Goal: Information Seeking & Learning: Learn about a topic

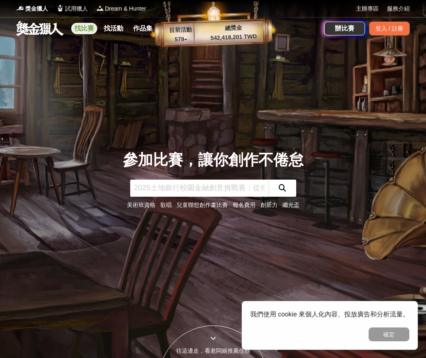
click at [90, 29] on link "找比賽" at bounding box center [84, 28] width 26 height 11
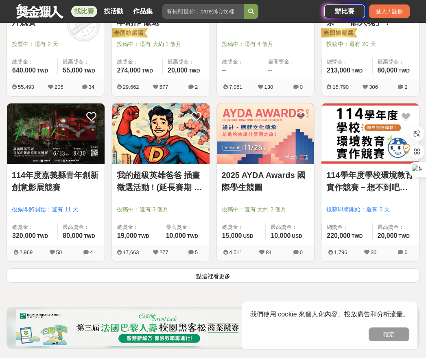
scroll to position [915, 0]
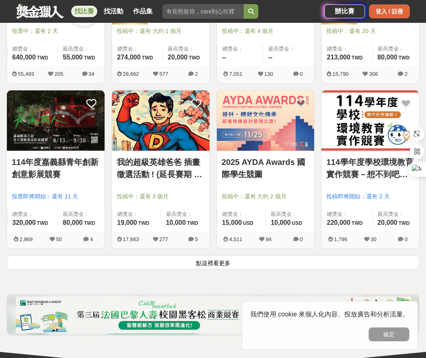
click at [402, 11] on div "登入 / 註冊" at bounding box center [389, 11] width 41 height 14
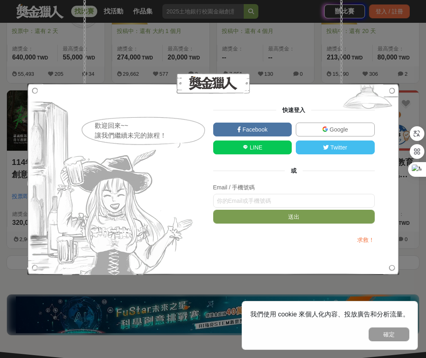
click at [327, 127] on img at bounding box center [326, 129] width 6 height 6
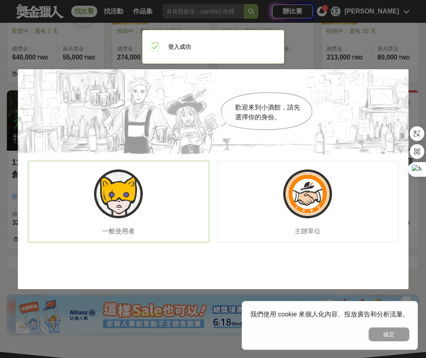
click at [118, 202] on img at bounding box center [118, 193] width 49 height 49
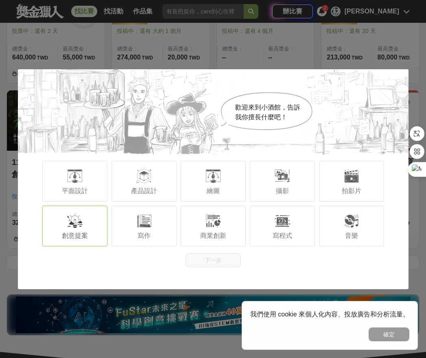
click at [69, 222] on div at bounding box center [75, 221] width 16 height 16
click at [140, 233] on span "寫作" at bounding box center [144, 235] width 13 height 7
click at [237, 261] on button "下一步" at bounding box center [213, 260] width 55 height 14
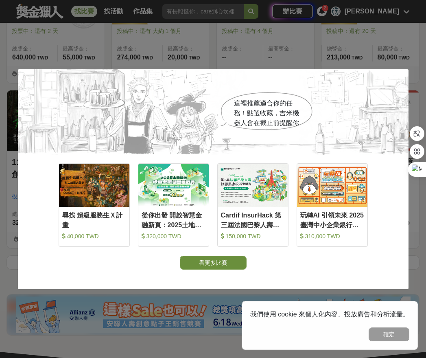
click at [226, 266] on button "看更多比賽" at bounding box center [213, 263] width 67 height 14
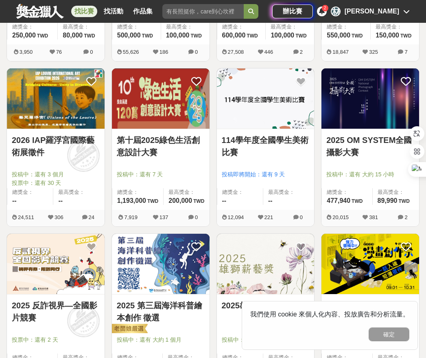
scroll to position [604, 0]
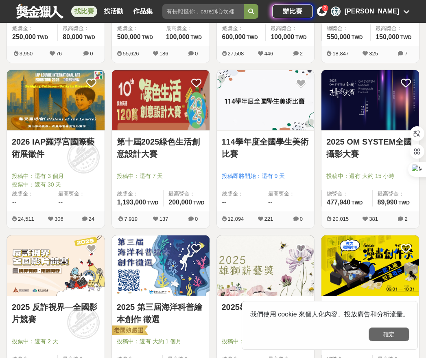
click at [399, 330] on button "確定" at bounding box center [389, 334] width 41 height 14
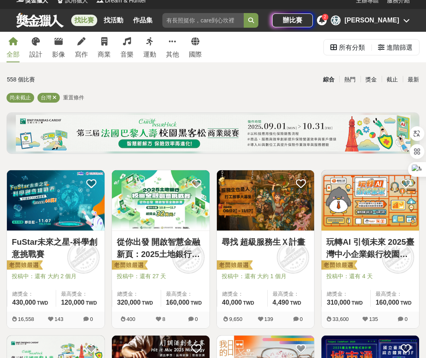
scroll to position [0, 0]
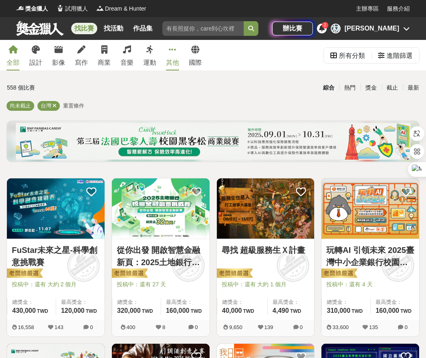
click at [172, 51] on icon at bounding box center [172, 50] width 7 height 8
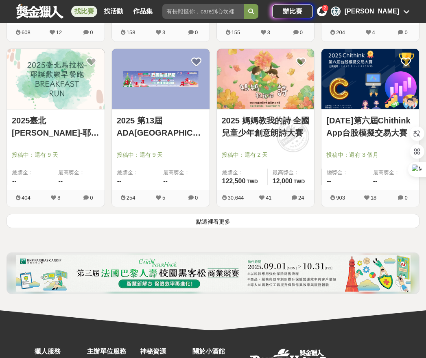
scroll to position [985, 0]
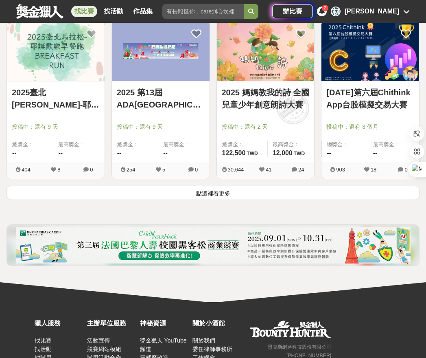
click at [214, 192] on button "點這裡看更多" at bounding box center [213, 193] width 413 height 14
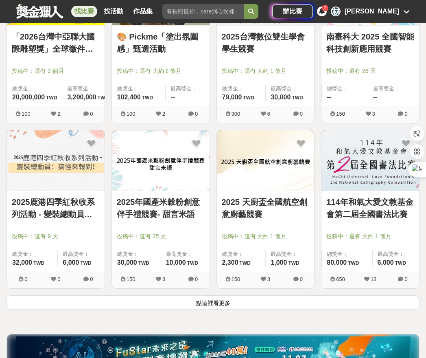
scroll to position [1879, 0]
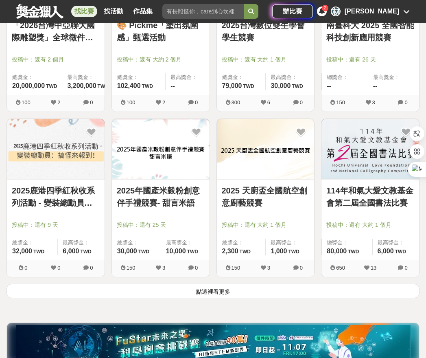
click at [226, 289] on button "點這裡看更多" at bounding box center [213, 291] width 413 height 14
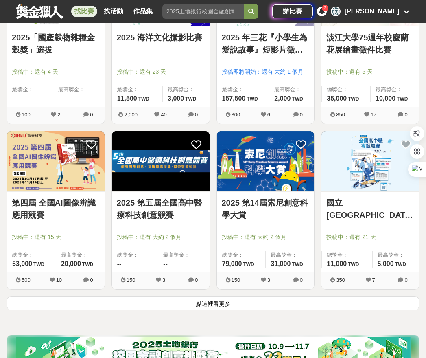
scroll to position [2886, 0]
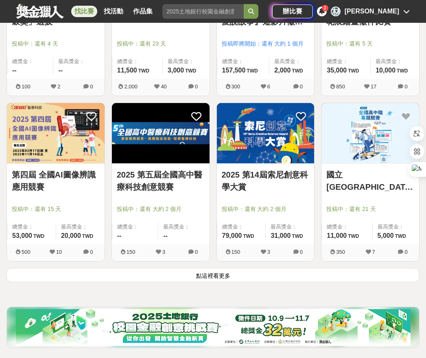
click at [218, 279] on button "點這裡看更多" at bounding box center [213, 275] width 413 height 14
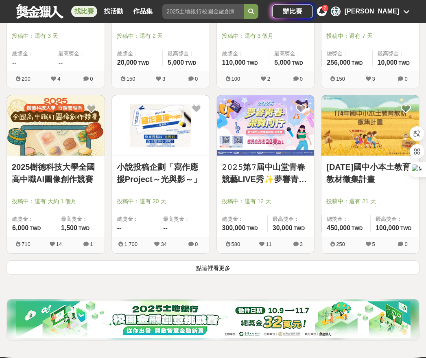
scroll to position [3819, 0]
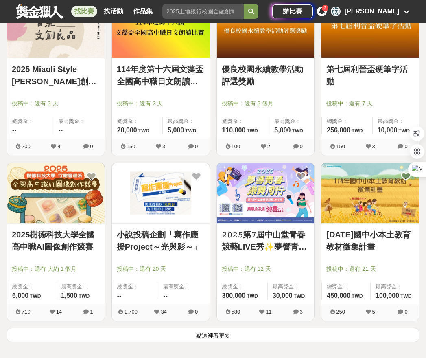
click at [246, 67] on link "優良校園永續教學活動評選獎勵" at bounding box center [266, 75] width 88 height 24
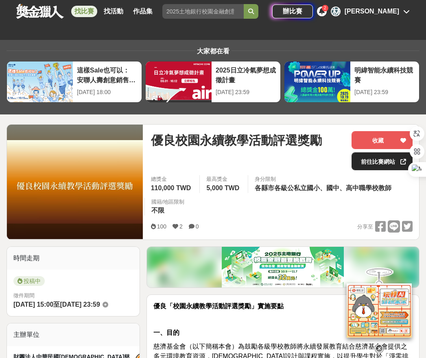
click at [380, 161] on link "前往比賽網站" at bounding box center [382, 161] width 61 height 18
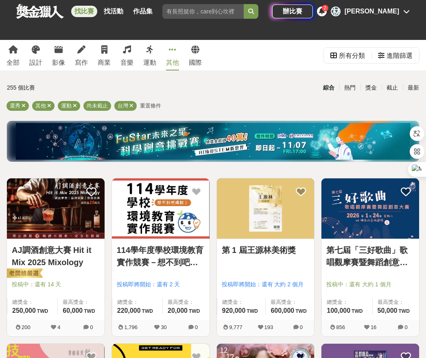
scroll to position [3819, 0]
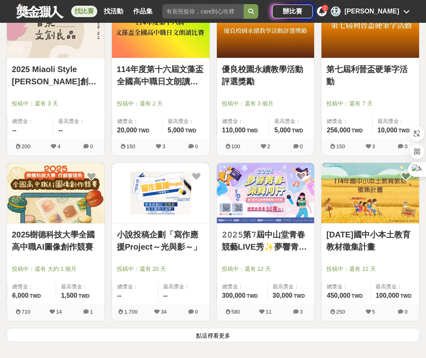
click at [214, 339] on button "點這裡看更多" at bounding box center [213, 335] width 413 height 14
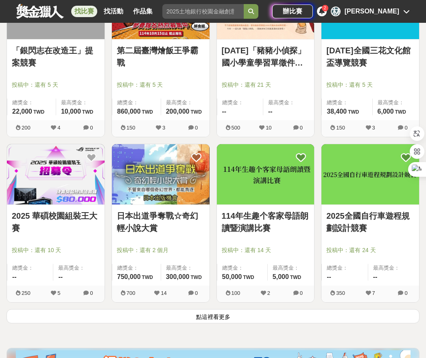
scroll to position [4857, 0]
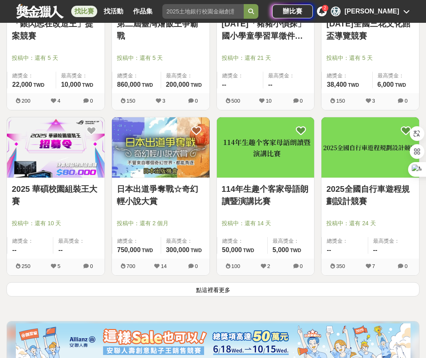
click at [216, 291] on button "點這裡看更多" at bounding box center [213, 289] width 413 height 14
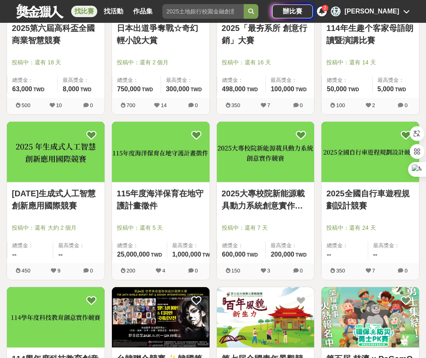
scroll to position [5199, 0]
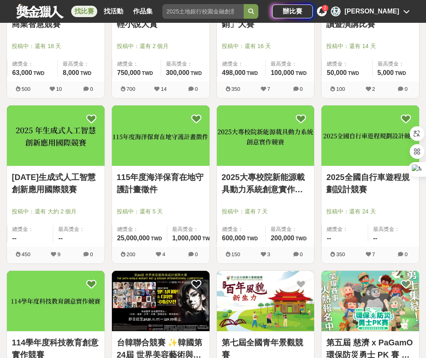
click at [61, 189] on link "2025 年生成式人工智慧創新應用國際競賽" at bounding box center [56, 183] width 88 height 24
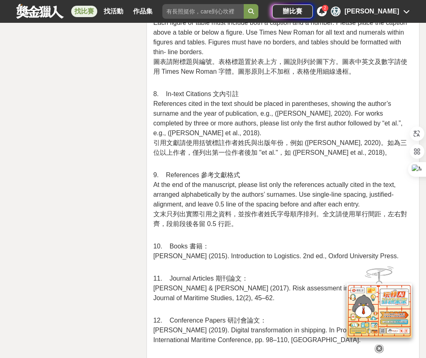
scroll to position [1516, 0]
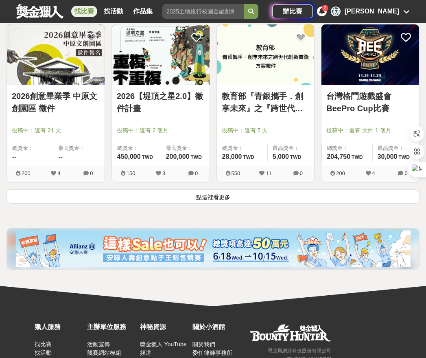
scroll to position [5980, 0]
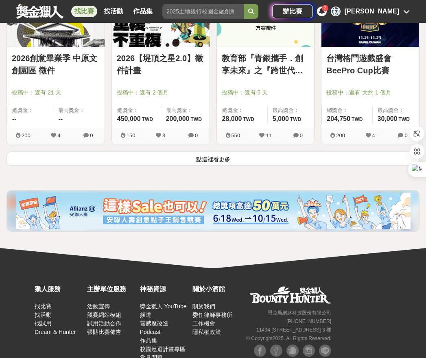
click at [226, 160] on button "點這裡看更多" at bounding box center [213, 159] width 413 height 14
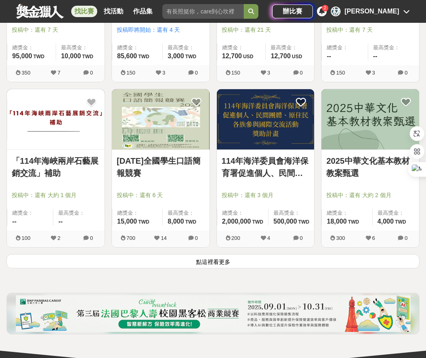
scroll to position [6887, 0]
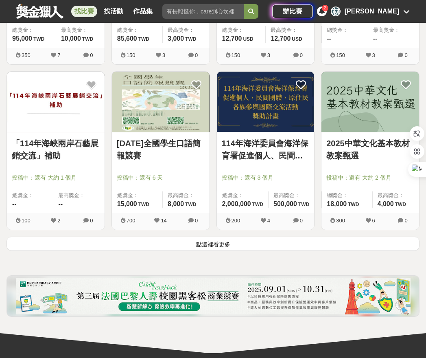
click at [219, 246] on button "點這裡看更多" at bounding box center [213, 244] width 413 height 14
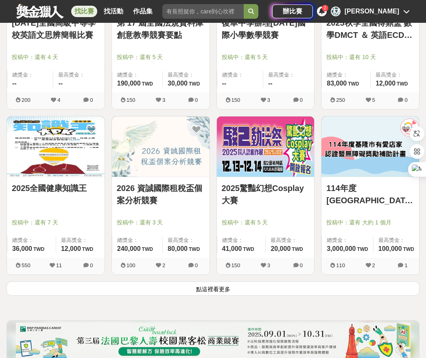
scroll to position [7844, 0]
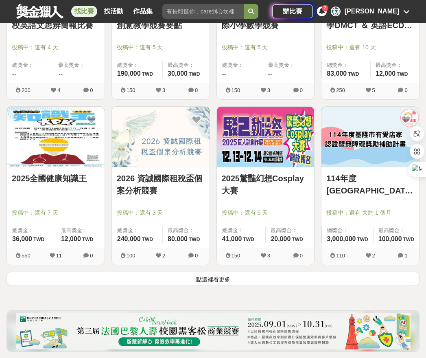
click at [210, 284] on button "點這裡看更多" at bounding box center [213, 279] width 413 height 14
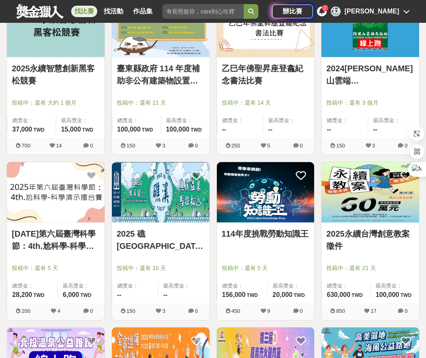
scroll to position [8306, 0]
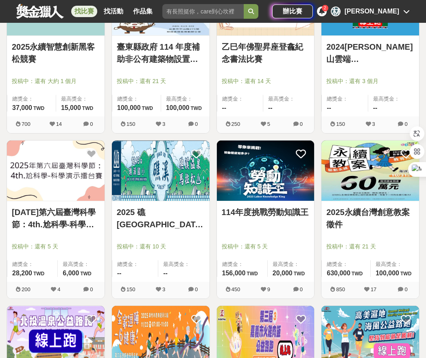
click at [382, 214] on link "2025永續台灣創意教案徵件" at bounding box center [371, 218] width 88 height 24
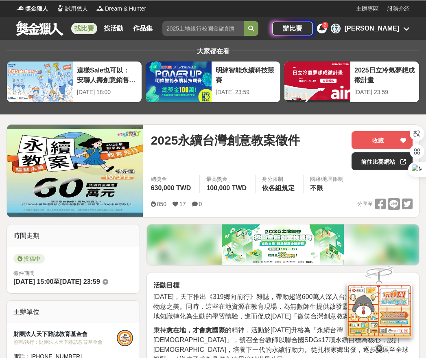
click at [303, 299] on span "2001年，天下推出《319鄉向前行》雜誌，帶動超過600萬人深入台灣鄉鎮，傳遞台灣人情物意之美。同時，這些在地資源在教育現場，為無數師生提供啟發靈感的教學素…" at bounding box center [282, 306] width 257 height 26
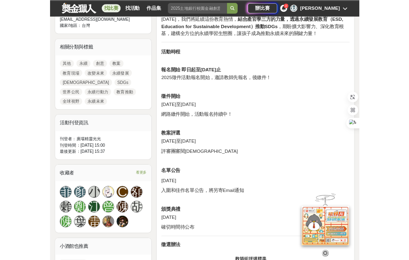
scroll to position [351, 0]
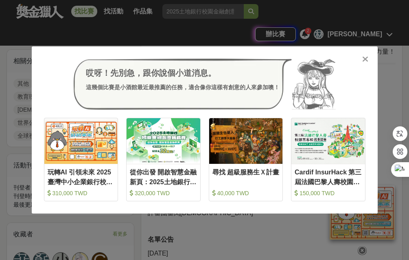
drag, startPoint x: 389, startPoint y: 173, endPoint x: 376, endPoint y: 174, distance: 12.6
click at [389, 175] on div "哎呀！先別急，跟你說個小道消息。 這幾個比賽是小酒館最近最推薦的任務，適合像你這樣有創意的人來參加噢！ 收藏 玩轉AI 引領未來 2025臺灣中小企業銀行校園…" at bounding box center [204, 130] width 409 height 260
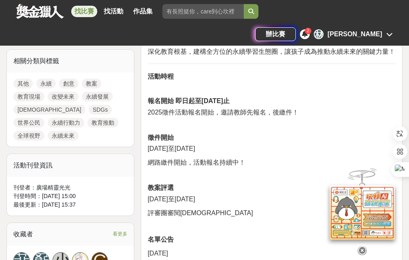
click at [330, 171] on div at bounding box center [362, 211] width 81 height 88
click at [333, 176] on div at bounding box center [362, 211] width 81 height 88
click at [348, 203] on div at bounding box center [362, 211] width 81 height 88
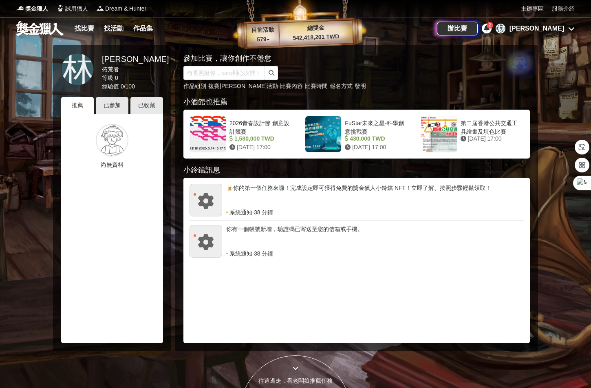
click at [493, 27] on div "2" at bounding box center [489, 25] width 7 height 7
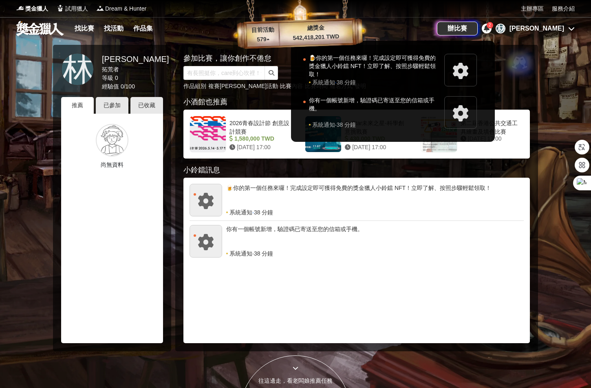
click at [554, 29] on div at bounding box center [295, 194] width 591 height 388
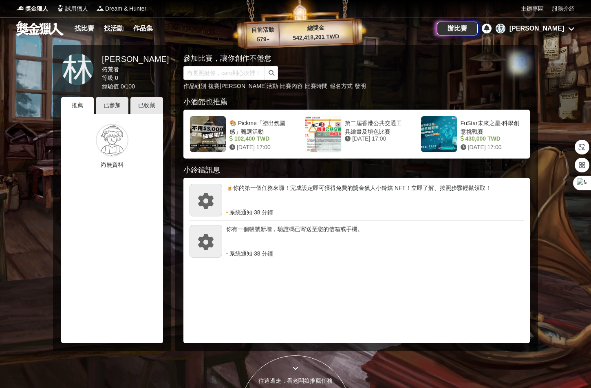
click at [560, 28] on div "[PERSON_NAME]" at bounding box center [536, 29] width 55 height 10
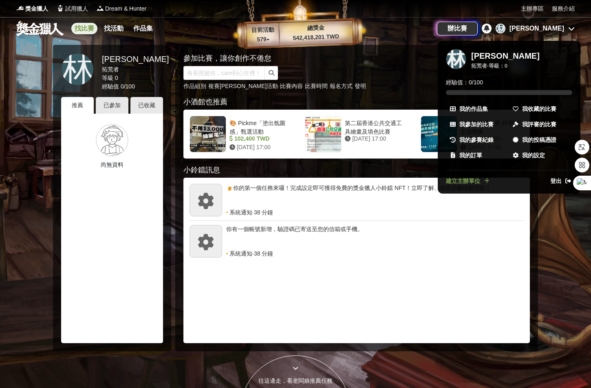
click at [77, 23] on div at bounding box center [295, 194] width 591 height 388
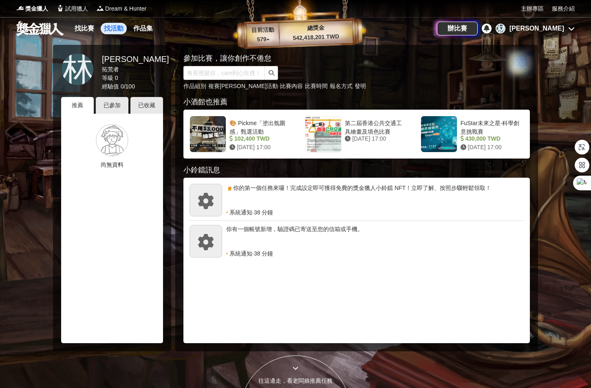
click at [114, 29] on link "找活動" at bounding box center [114, 28] width 26 height 11
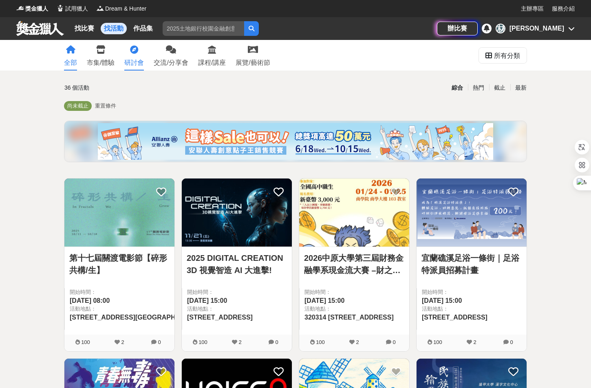
click at [139, 55] on link "研討會" at bounding box center [134, 55] width 20 height 31
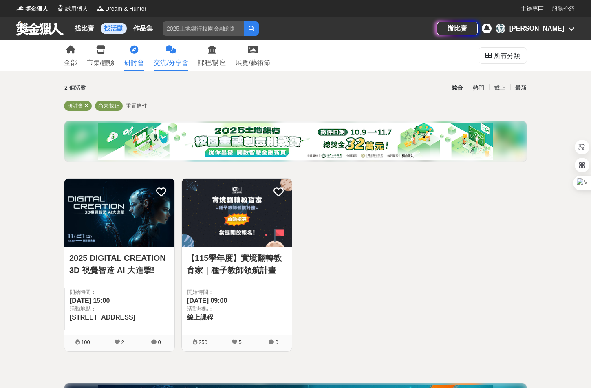
click at [172, 57] on link "交流/分享會" at bounding box center [171, 55] width 34 height 31
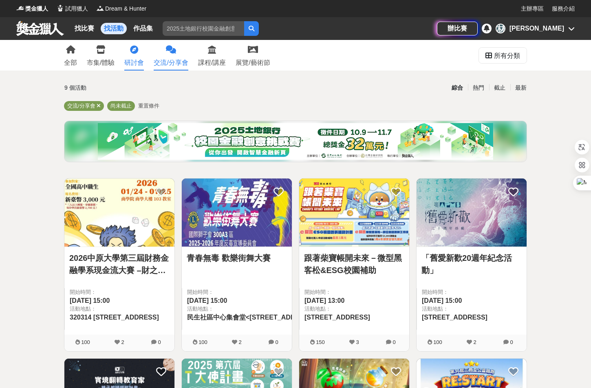
click at [132, 55] on link "研討會" at bounding box center [134, 55] width 20 height 31
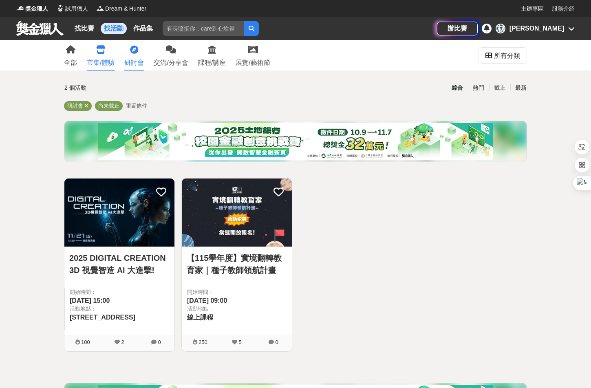
click at [104, 55] on link "市集/體驗" at bounding box center [101, 55] width 28 height 31
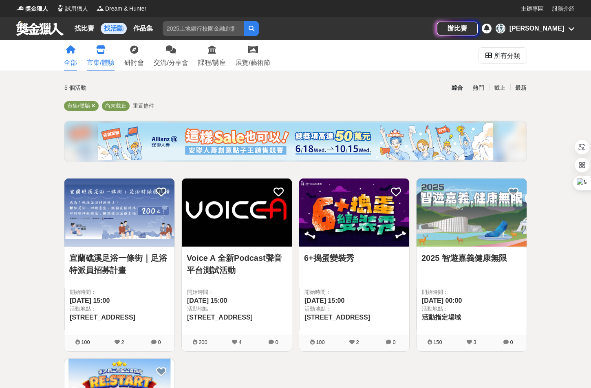
click at [70, 58] on div "全部" at bounding box center [70, 63] width 13 height 10
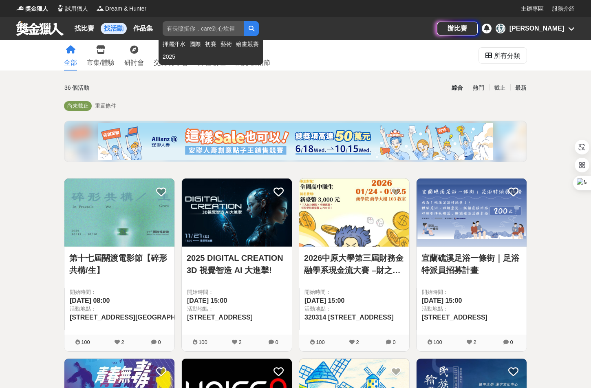
click at [186, 28] on input "search" at bounding box center [203, 28] width 81 height 15
click at [244, 21] on button "submit" at bounding box center [251, 28] width 15 height 15
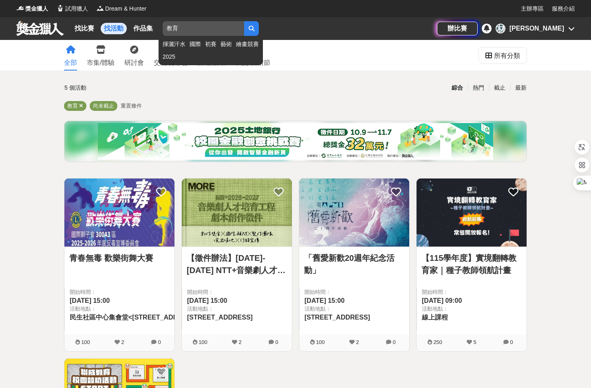
click at [253, 26] on icon "submit" at bounding box center [251, 29] width 6 height 6
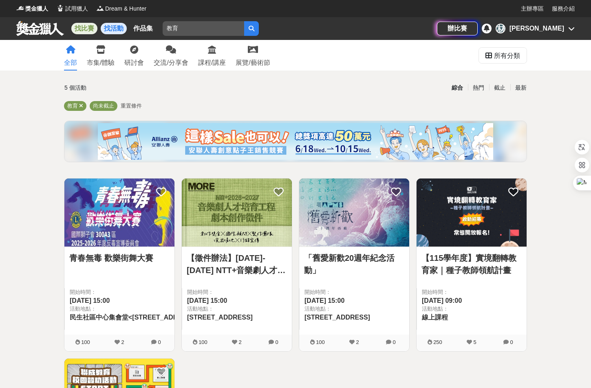
click at [77, 29] on link "找比賽" at bounding box center [84, 28] width 26 height 11
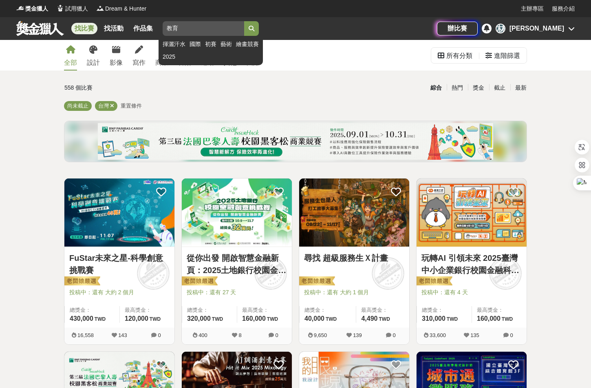
click at [251, 28] on icon "submit" at bounding box center [251, 29] width 6 height 6
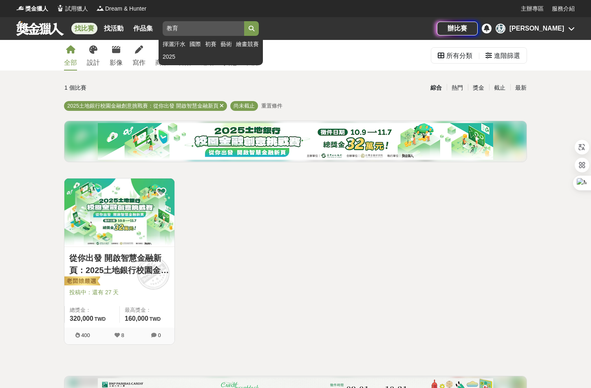
click at [201, 32] on input "教育" at bounding box center [203, 28] width 81 height 15
click at [185, 32] on input "教育" at bounding box center [203, 28] width 81 height 15
type input "教案"
click at [244, 21] on button "submit" at bounding box center [251, 28] width 15 height 15
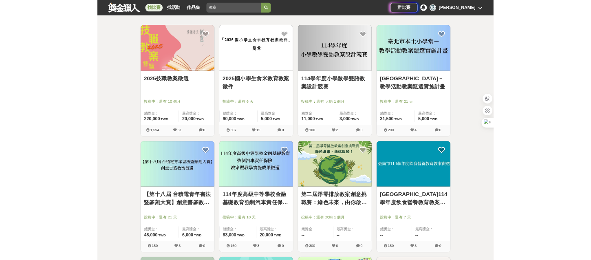
scroll to position [142, 0]
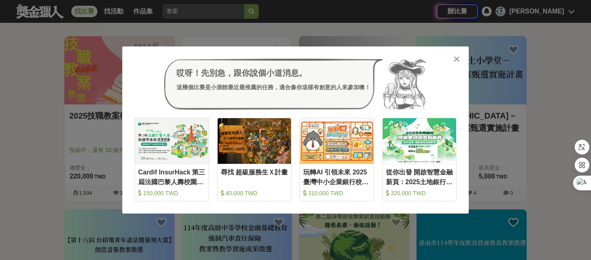
click at [40, 110] on div "哎呀！先別急，跟你說個小道消息。 這幾個比賽是小酒館最近最推薦的任務，適合像你這樣有創意的人來參加噢！ 收藏 Cardif InsurHack 第三屆法國巴黎…" at bounding box center [295, 130] width 591 height 260
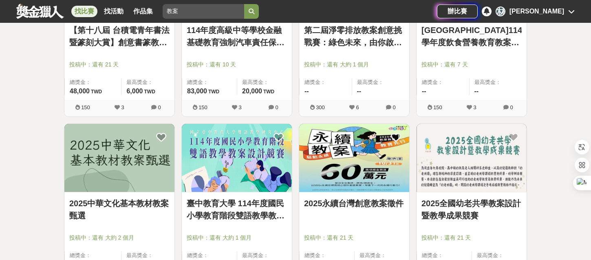
scroll to position [404, 0]
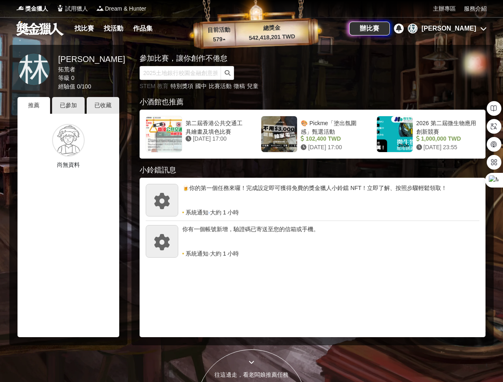
click at [164, 86] on link "STEM 教育" at bounding box center [154, 86] width 29 height 7
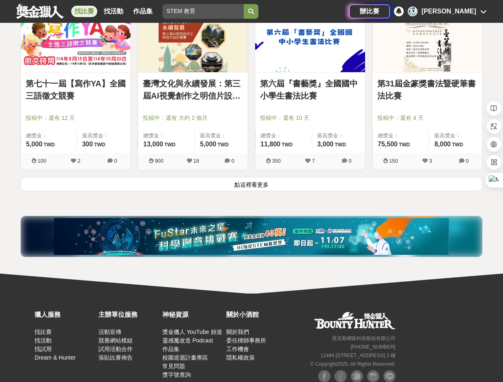
scroll to position [1026, 0]
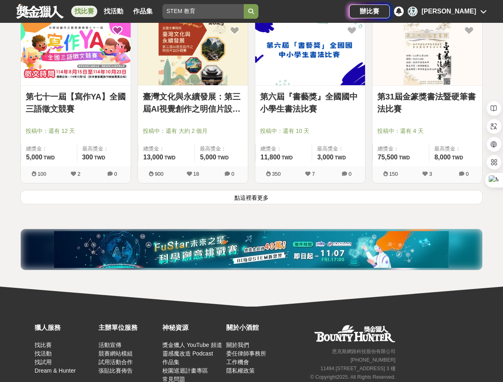
click at [247, 196] on button "點這裡看更多" at bounding box center [251, 197] width 463 height 14
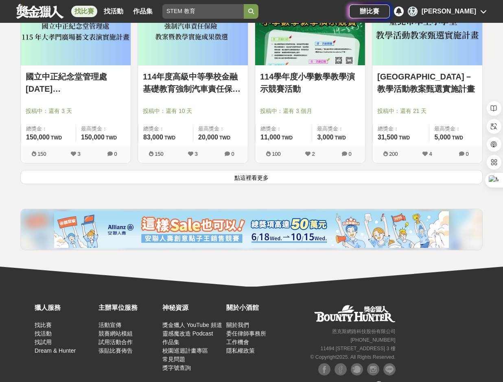
scroll to position [2103, 0]
